Goal: Information Seeking & Learning: Learn about a topic

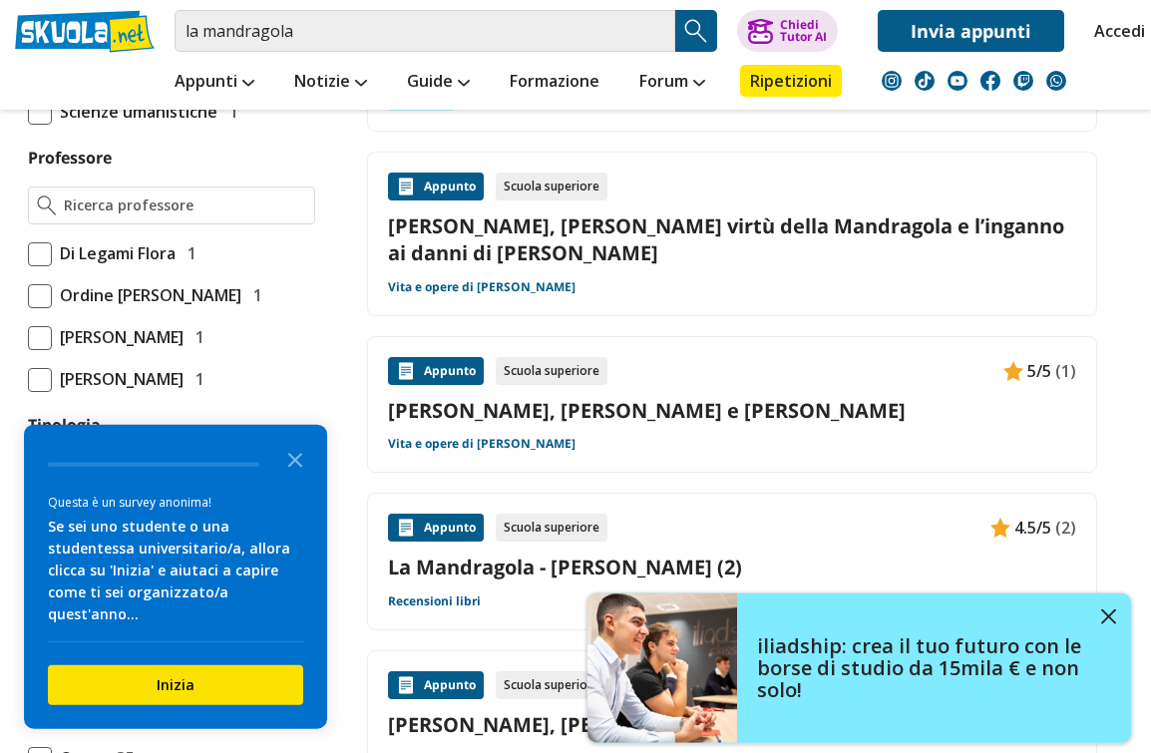
scroll to position [1365, 0]
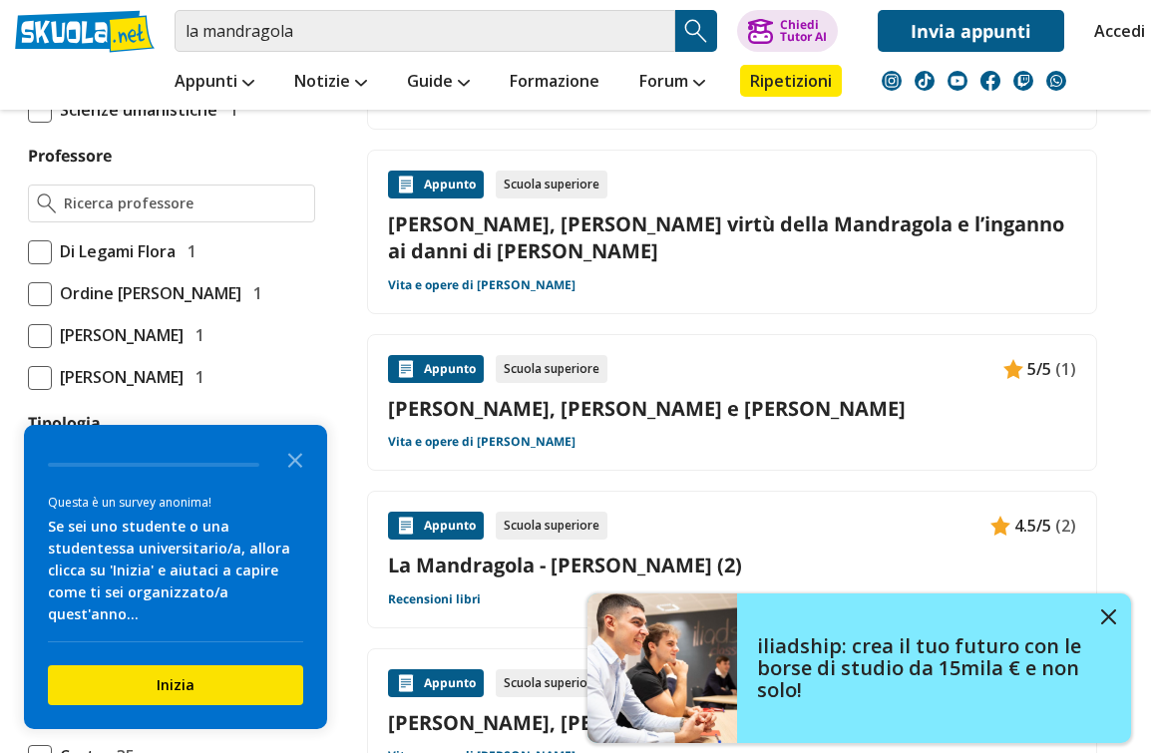
click at [287, 479] on icon "Close the survey" at bounding box center [295, 459] width 40 height 40
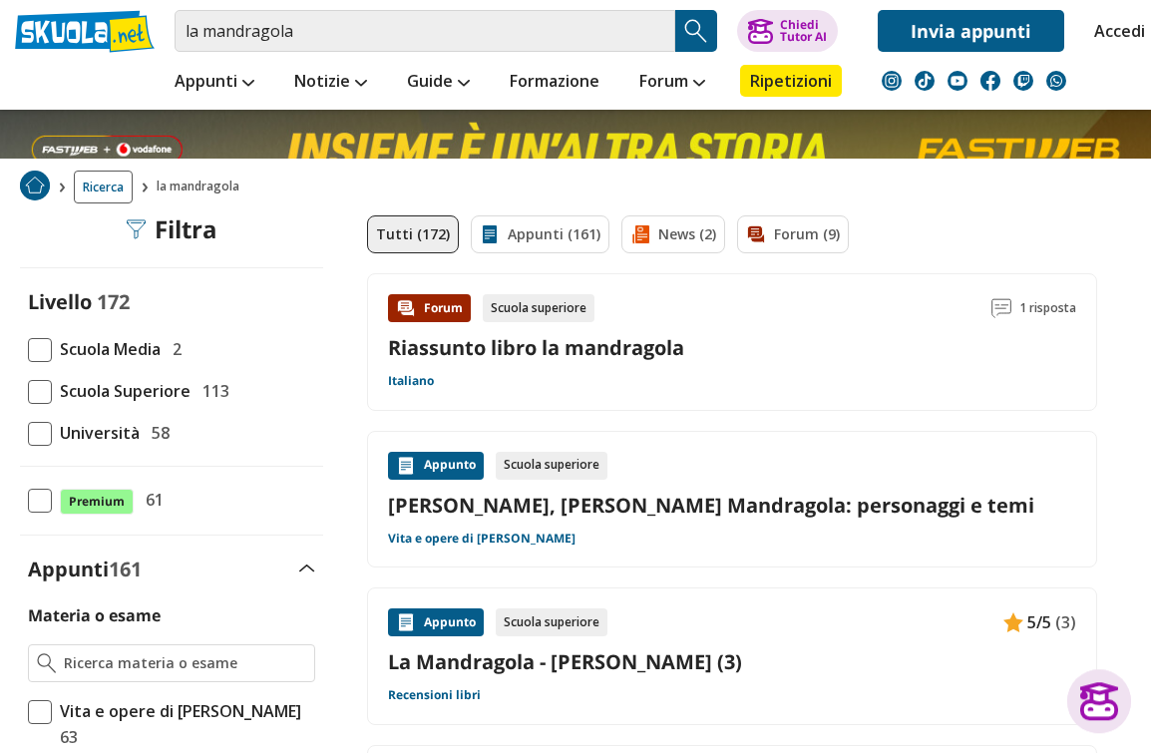
scroll to position [0, 0]
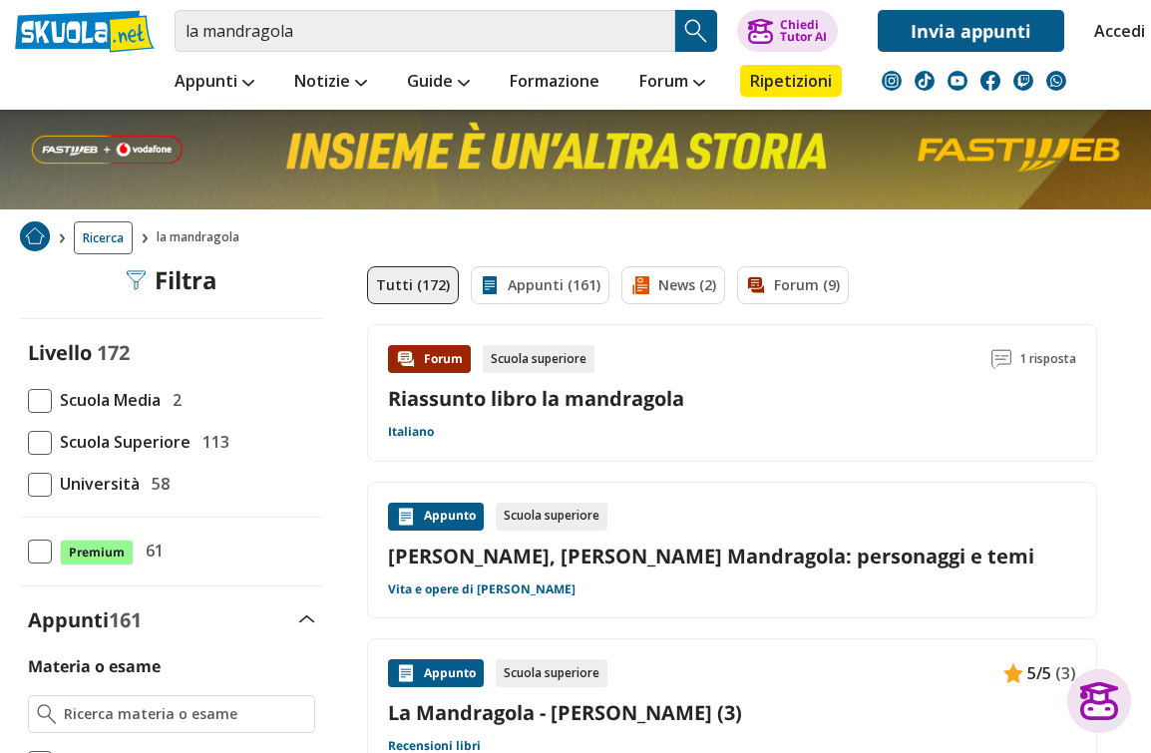
click at [606, 399] on link "Riassunto libro la mandragola" at bounding box center [536, 398] width 296 height 27
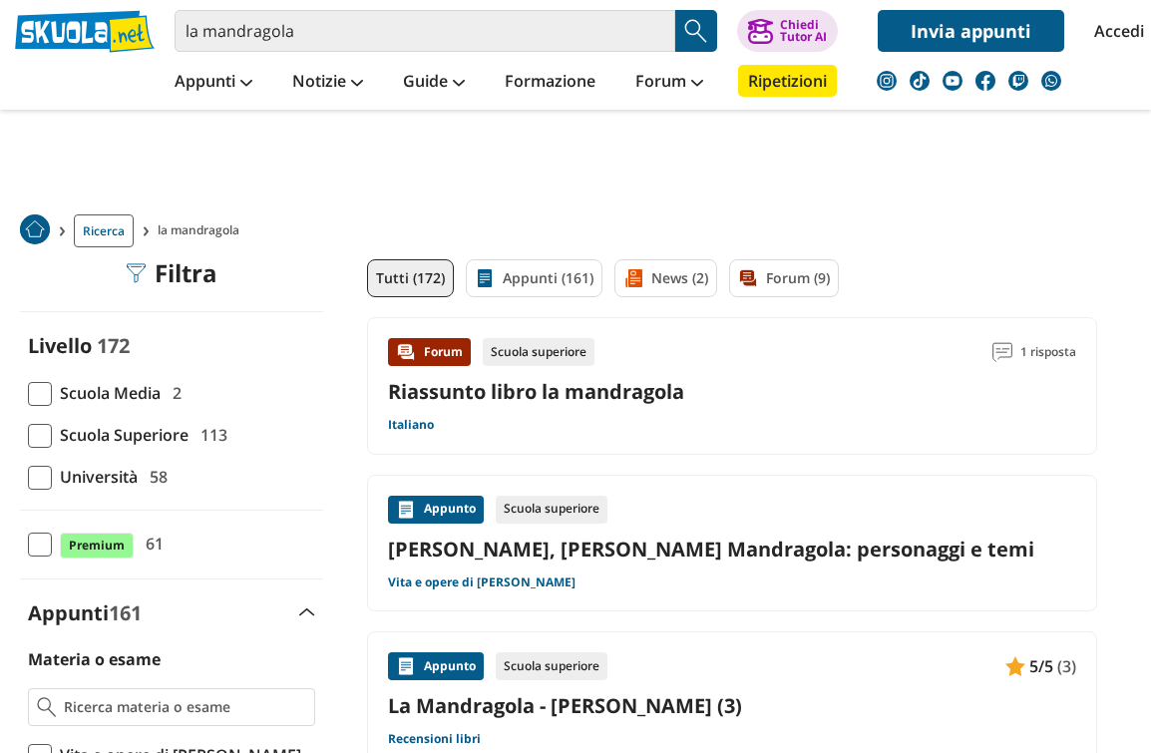
click at [758, 412] on div "Forum Scuola superiore 1 risposta Riassunto libro la mandragola Italiano" at bounding box center [732, 386] width 688 height 96
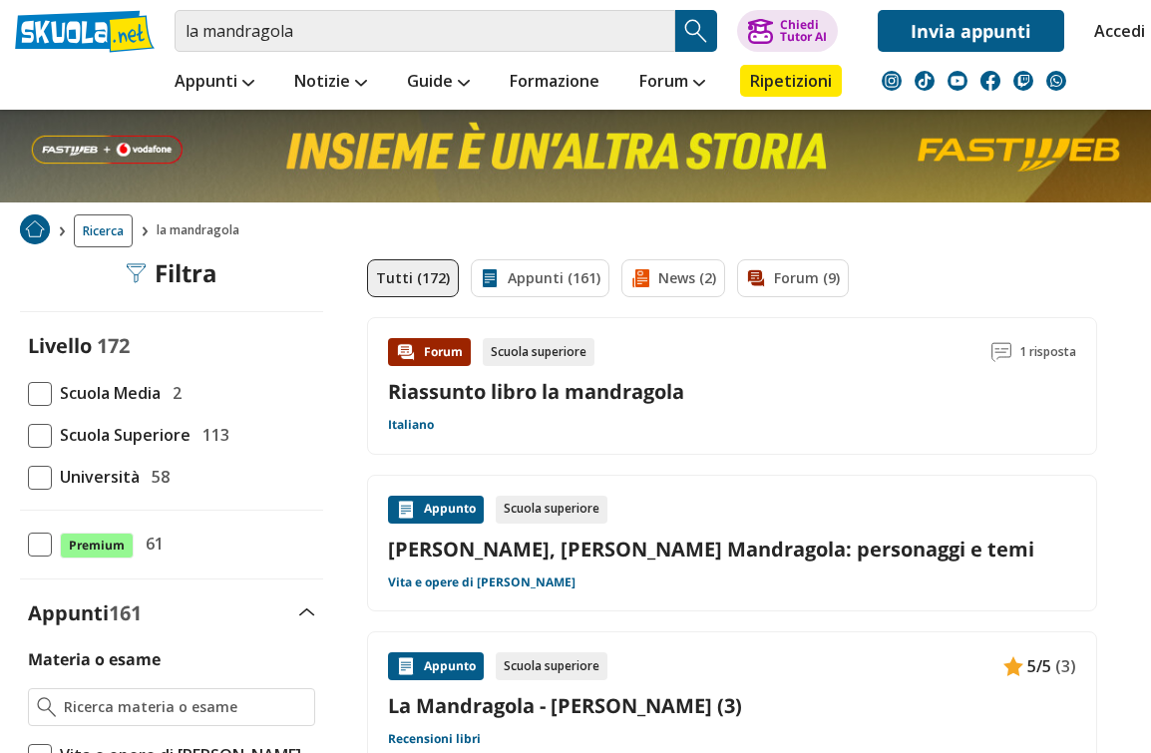
click at [835, 554] on link "[PERSON_NAME], [PERSON_NAME] Mandragola: personaggi e temi" at bounding box center [732, 549] width 688 height 27
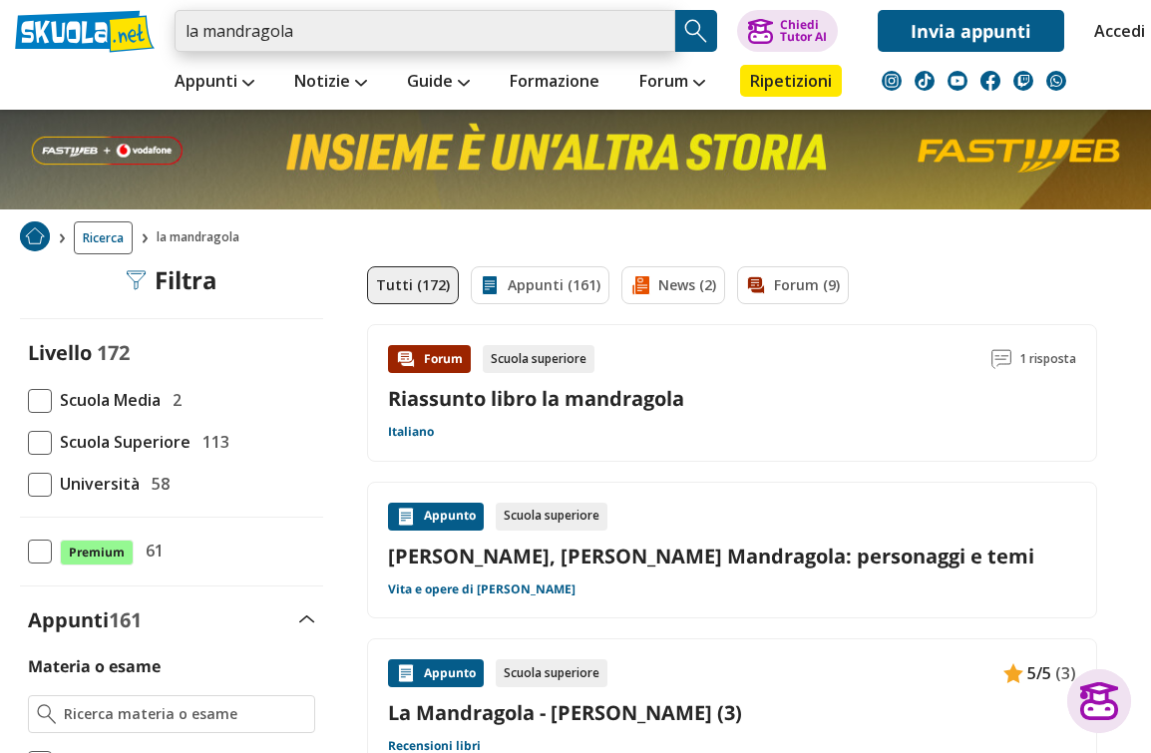
click at [491, 33] on input "la mandragola" at bounding box center [425, 31] width 501 height 42
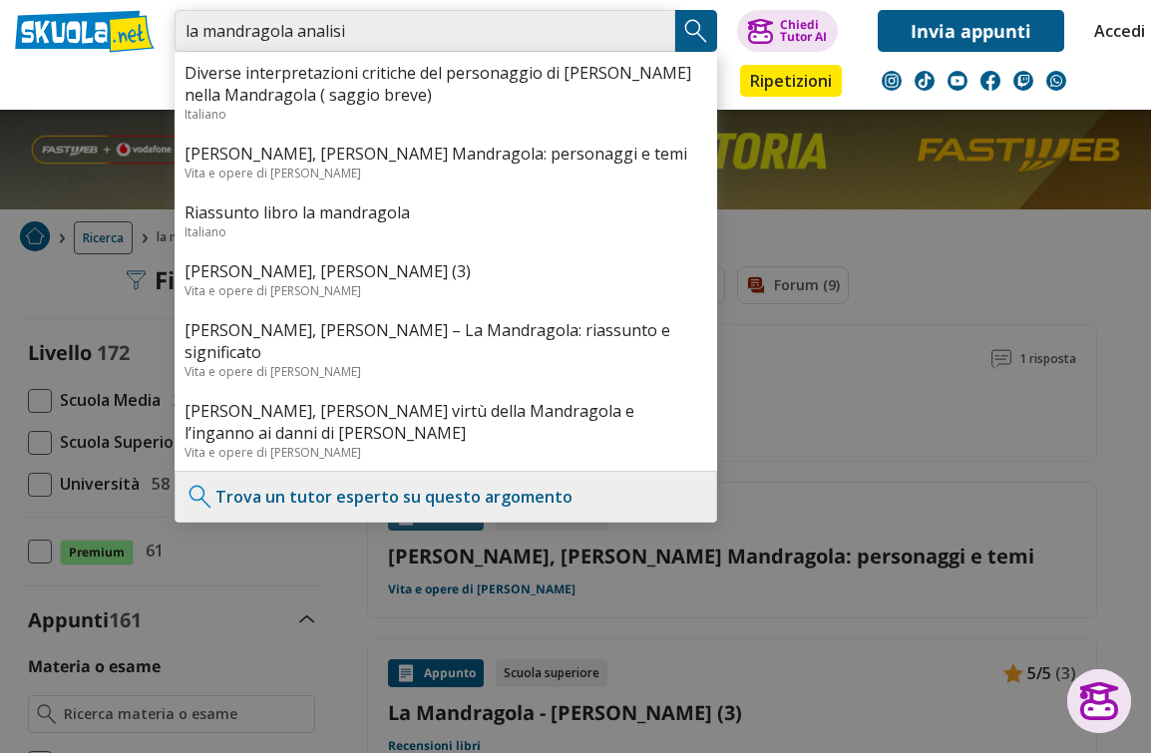
type input "la mandragola analisi"
click at [697, 43] on img "Search Button" at bounding box center [696, 31] width 30 height 30
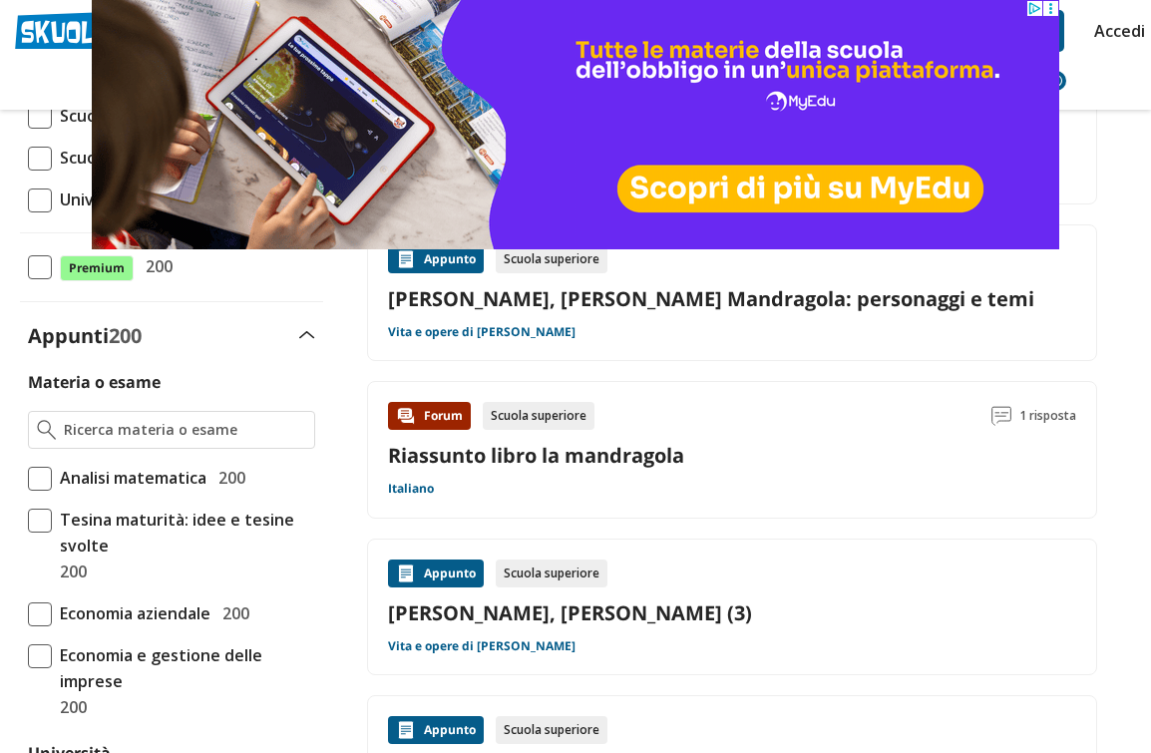
scroll to position [285, 0]
click at [935, 606] on link "[PERSON_NAME], [PERSON_NAME] (3)" at bounding box center [732, 612] width 688 height 27
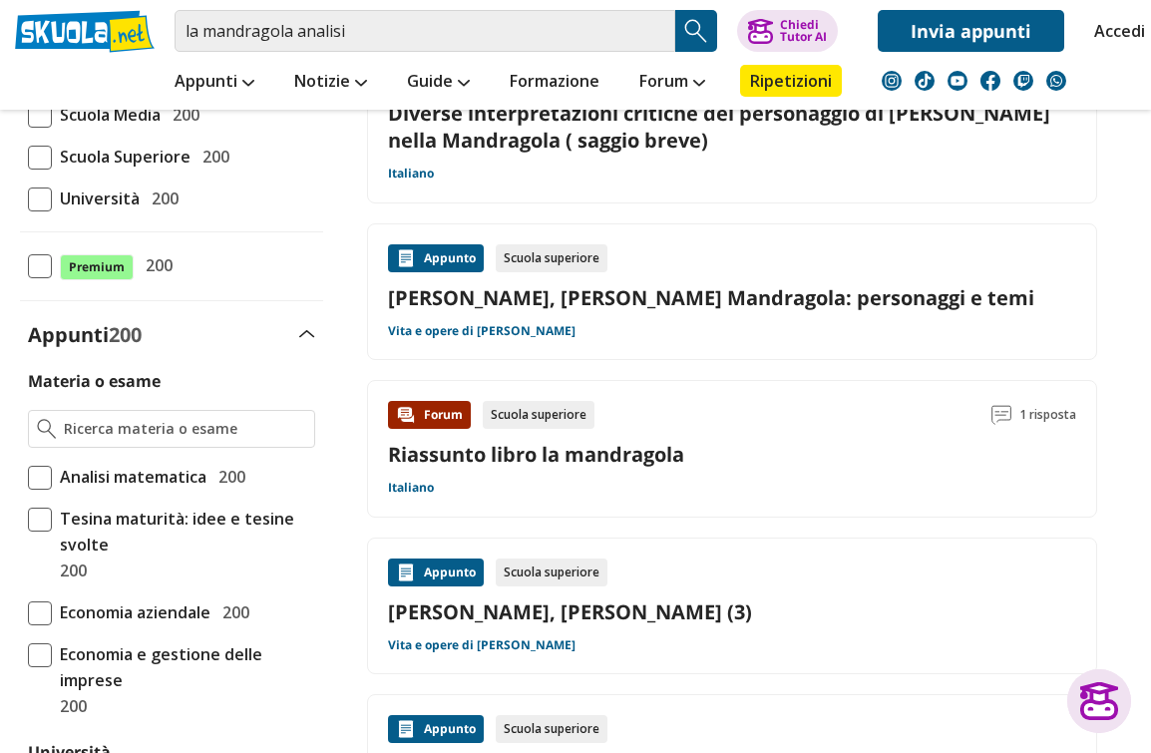
scroll to position [344, 0]
